Goal: Task Accomplishment & Management: Use online tool/utility

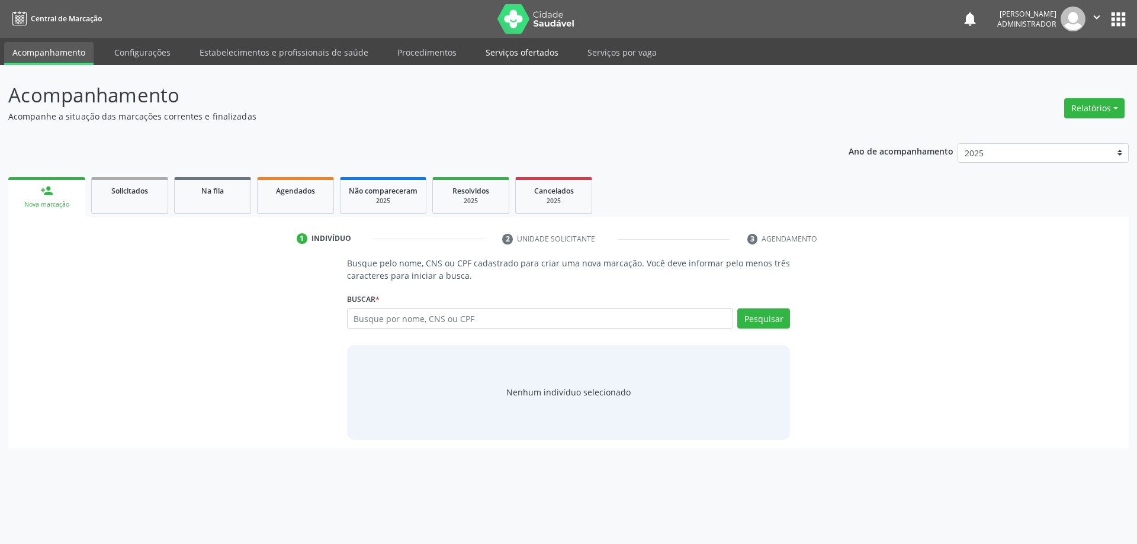
click at [521, 52] on link "Serviços ofertados" at bounding box center [521, 52] width 89 height 21
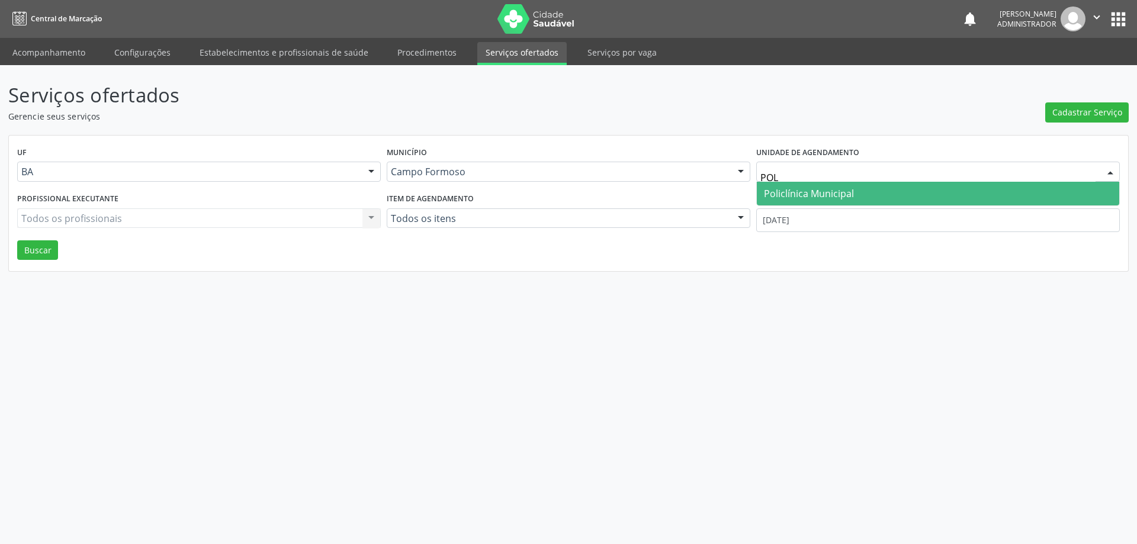
type input "POLI"
click at [888, 188] on span "Policlínica Municipal" at bounding box center [938, 194] width 362 height 24
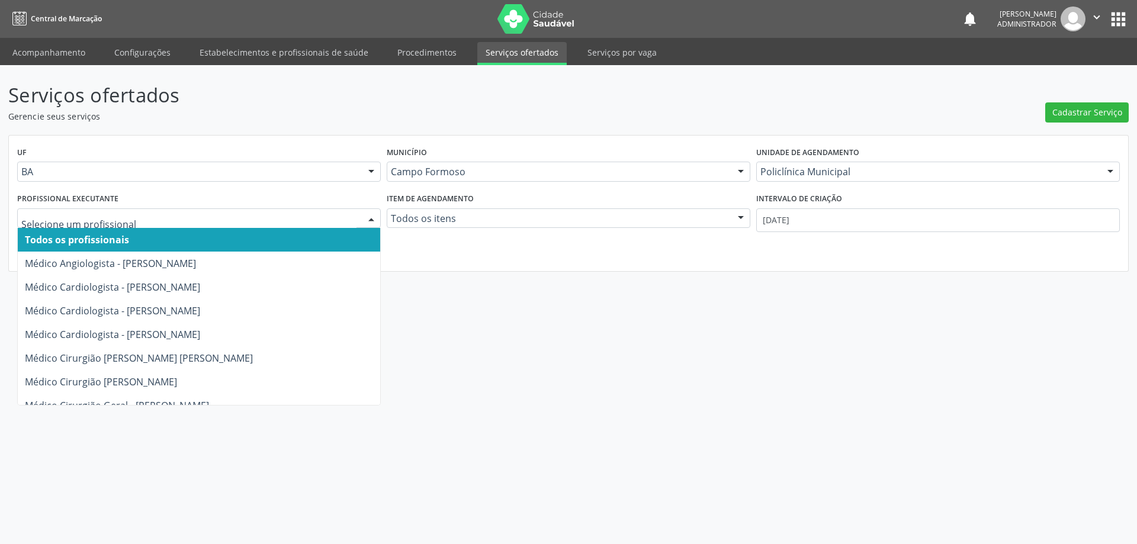
click at [368, 217] on div at bounding box center [371, 219] width 18 height 20
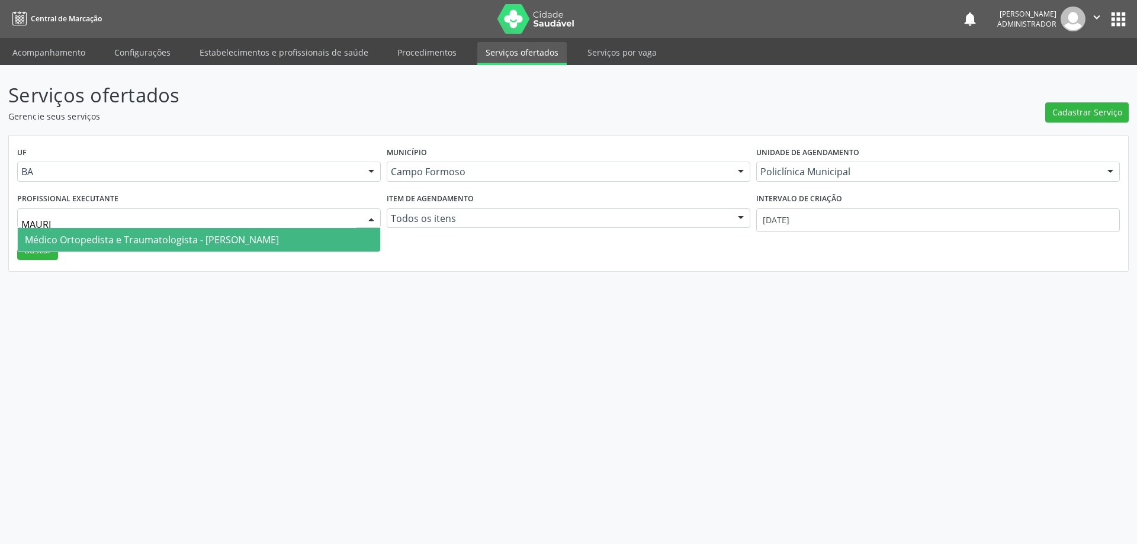
type input "MAURIC"
click at [354, 233] on span "Médico Ortopedista e Traumatologista - Mauricio Cardoso Ribeiro Junior" at bounding box center [199, 240] width 362 height 24
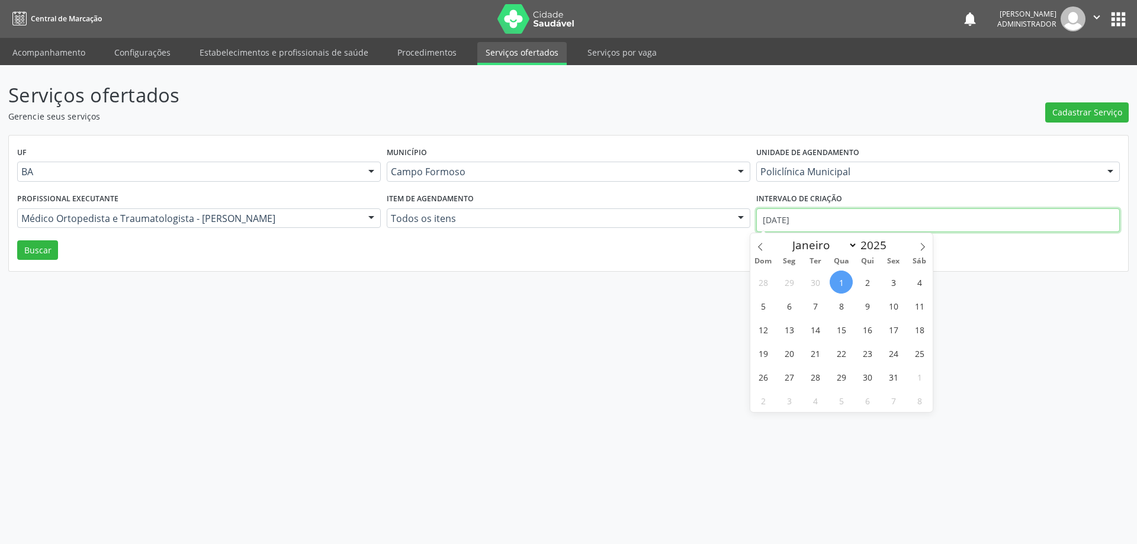
click at [779, 219] on input "[DATE]" at bounding box center [938, 220] width 364 height 24
click at [762, 248] on icon at bounding box center [760, 247] width 8 height 8
select select "8"
click at [789, 281] on span "1" at bounding box center [788, 282] width 23 height 23
type input "01/09/2025"
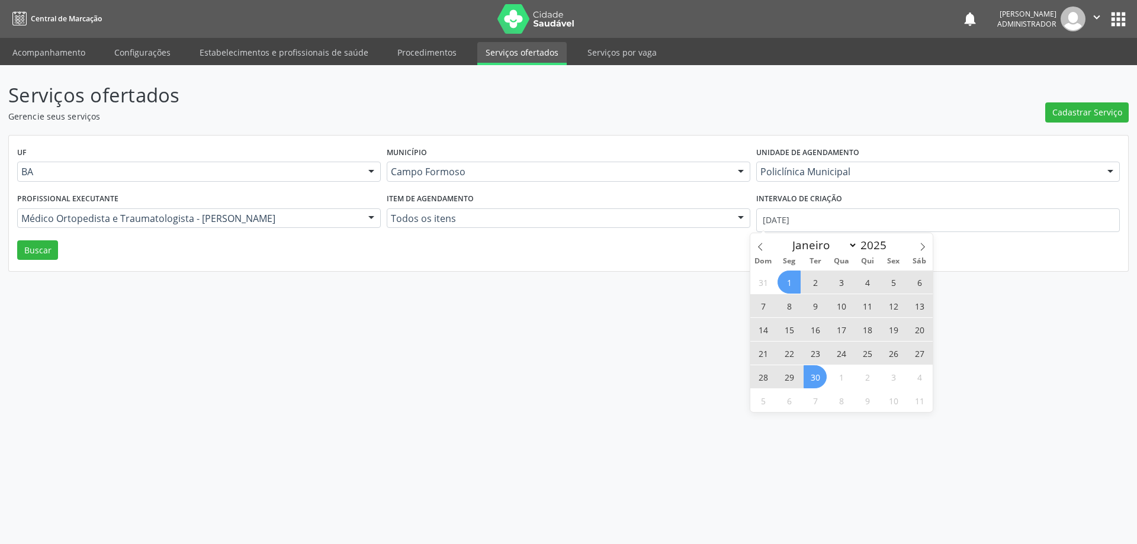
click at [811, 377] on span "30" at bounding box center [815, 376] width 23 height 23
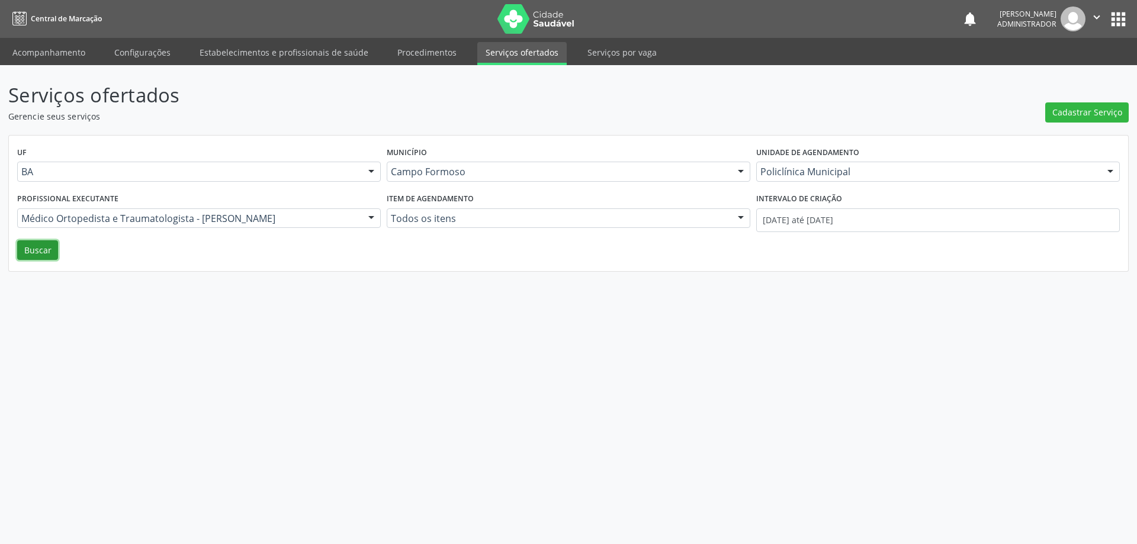
click at [37, 251] on button "Buscar" at bounding box center [37, 250] width 41 height 20
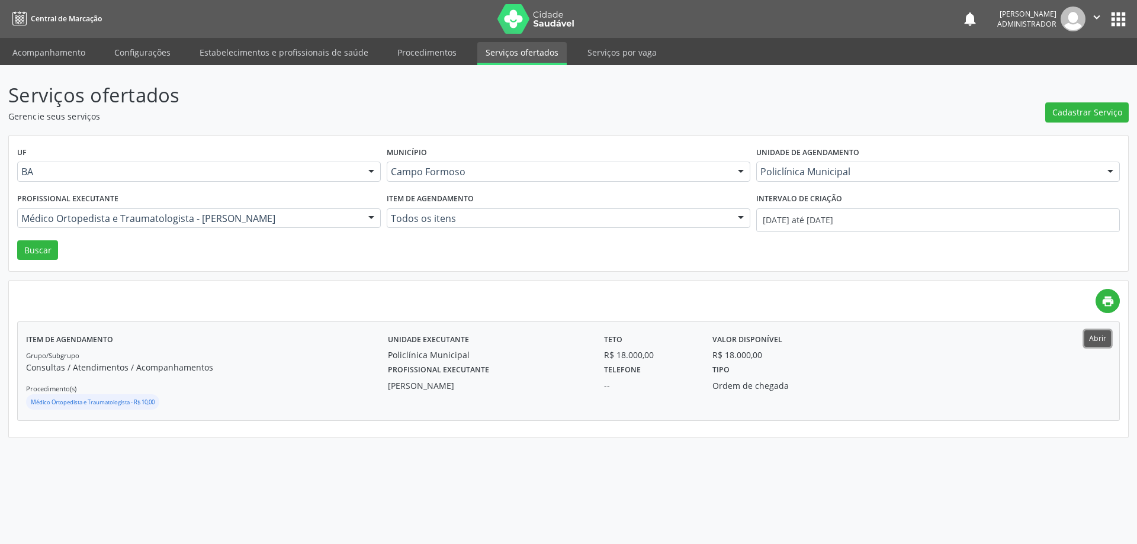
click at [1090, 340] on button "Abrir" at bounding box center [1097, 338] width 27 height 16
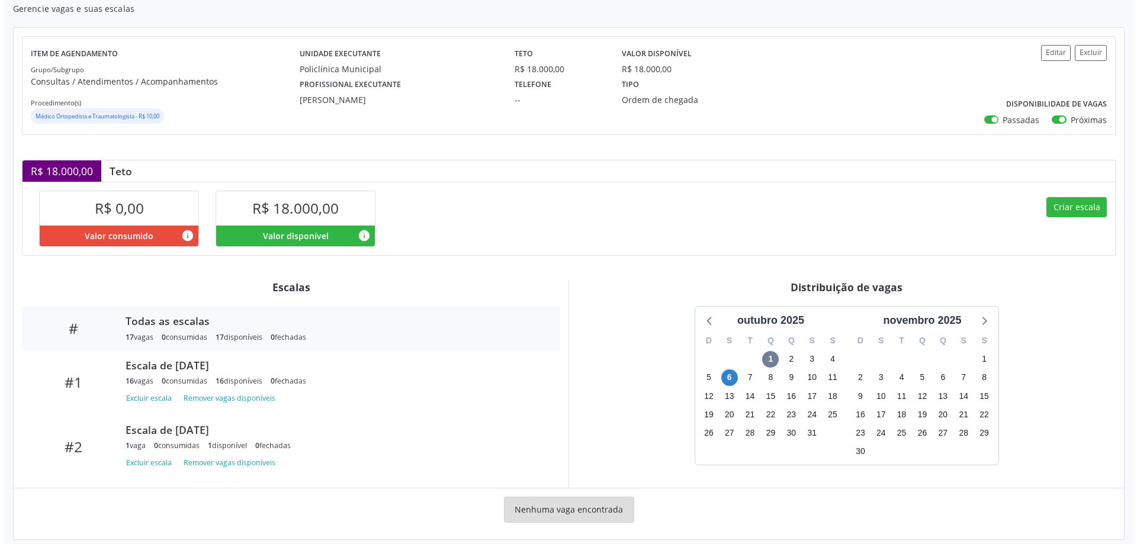
scroll to position [118, 0]
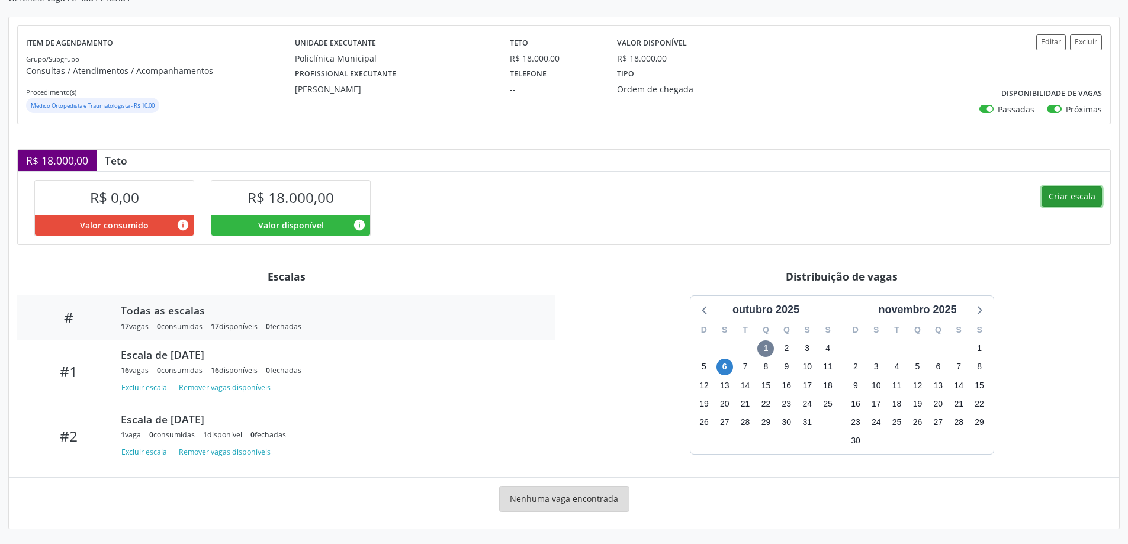
click at [1049, 195] on button "Criar escala" at bounding box center [1072, 197] width 60 height 20
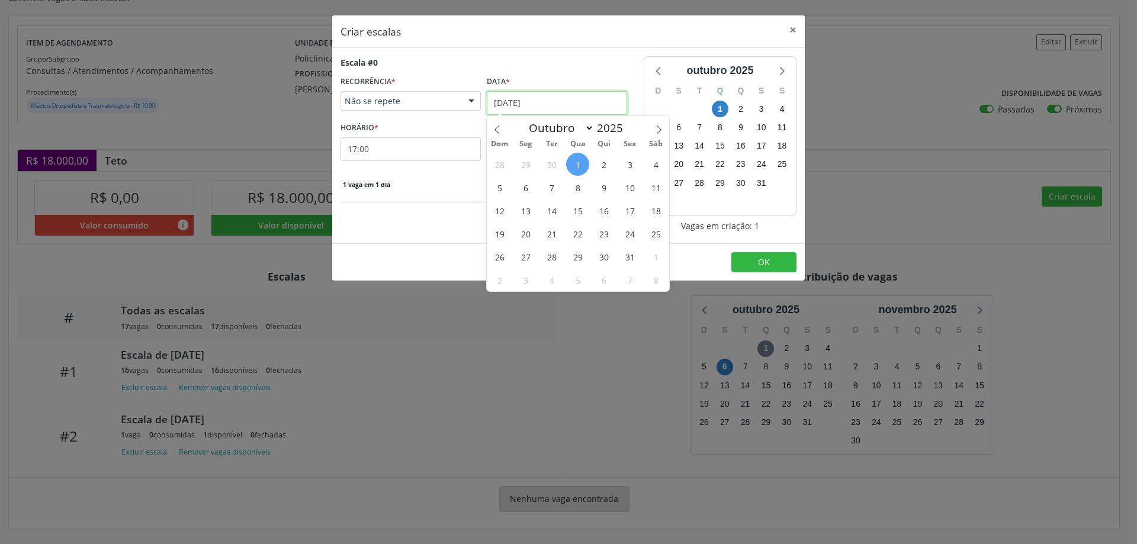
click at [515, 95] on input "[DATE]" at bounding box center [557, 103] width 140 height 24
click at [634, 190] on span "10" at bounding box center [629, 187] width 23 height 23
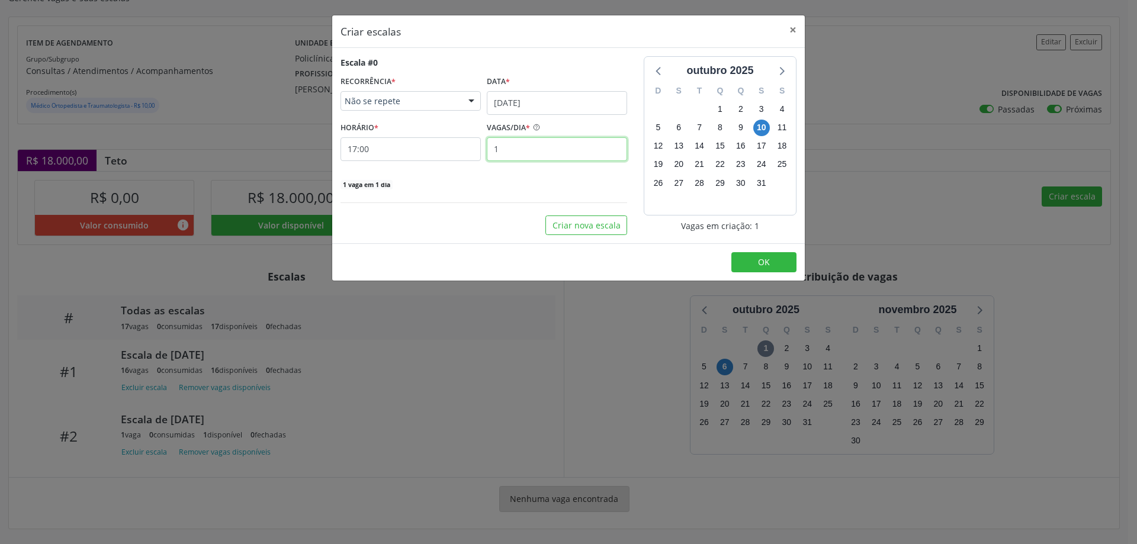
click at [520, 153] on input "1" at bounding box center [557, 149] width 140 height 24
type input "18"
click at [396, 153] on input "17:00" at bounding box center [410, 149] width 140 height 24
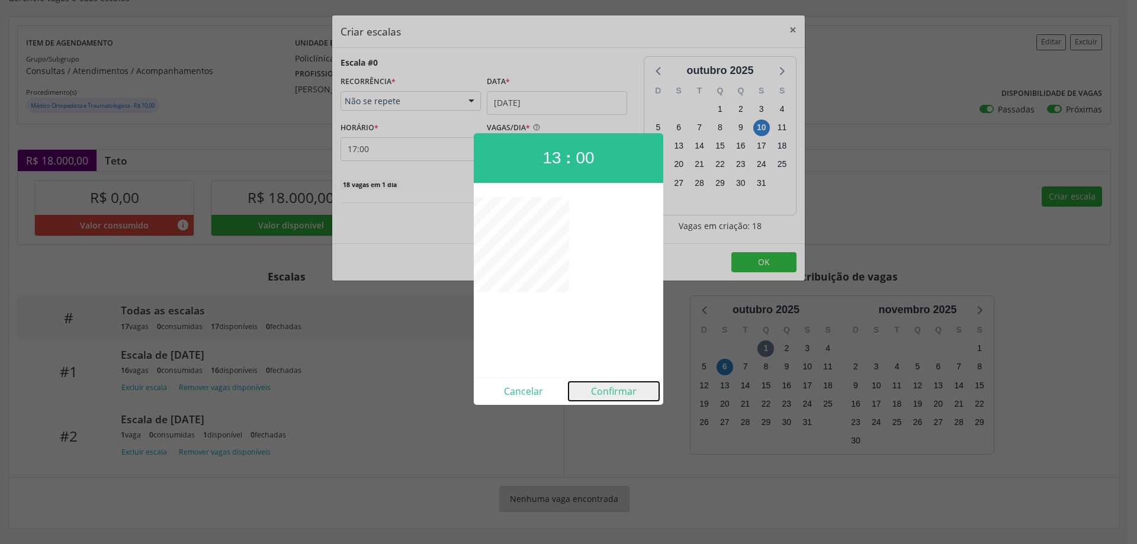
click at [608, 390] on button "Confirmar" at bounding box center [613, 391] width 91 height 19
type input "13:00"
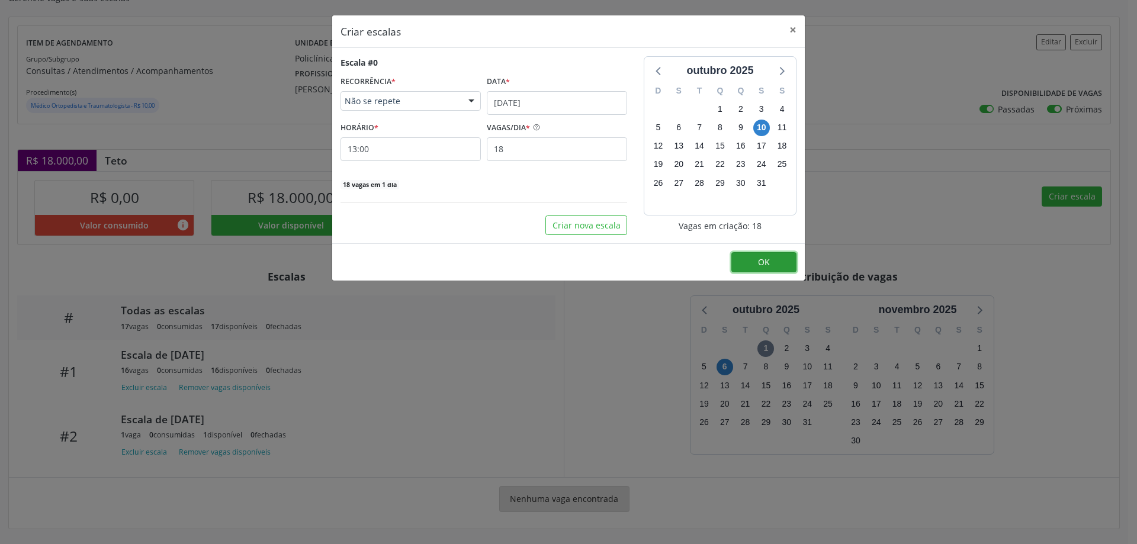
click at [769, 262] on span "OK" at bounding box center [764, 261] width 12 height 11
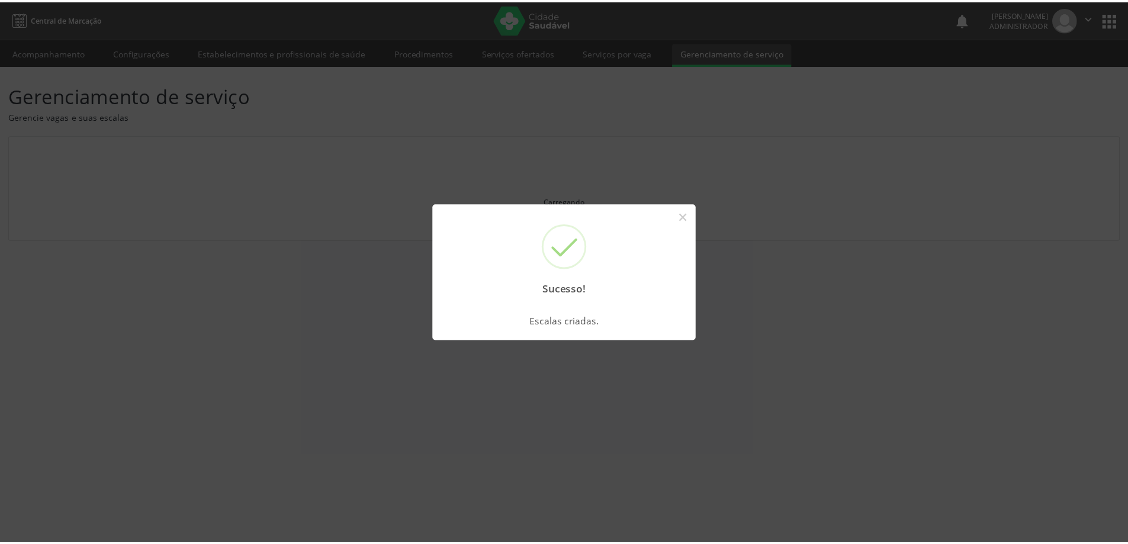
scroll to position [0, 0]
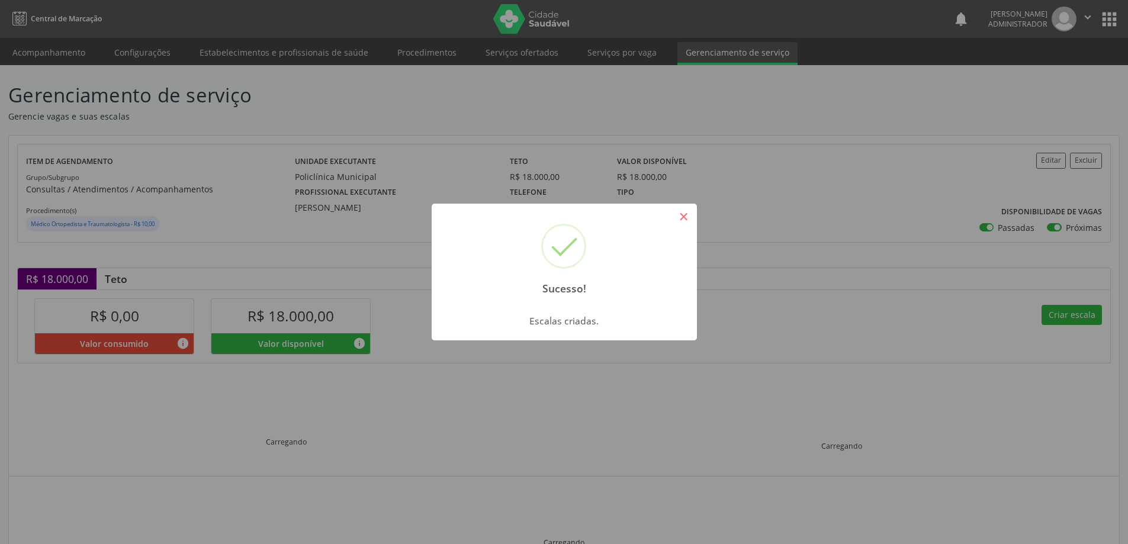
drag, startPoint x: 686, startPoint y: 219, endPoint x: 590, endPoint y: 120, distance: 136.9
click at [685, 216] on button "×" at bounding box center [684, 217] width 20 height 20
